Goal: Transaction & Acquisition: Purchase product/service

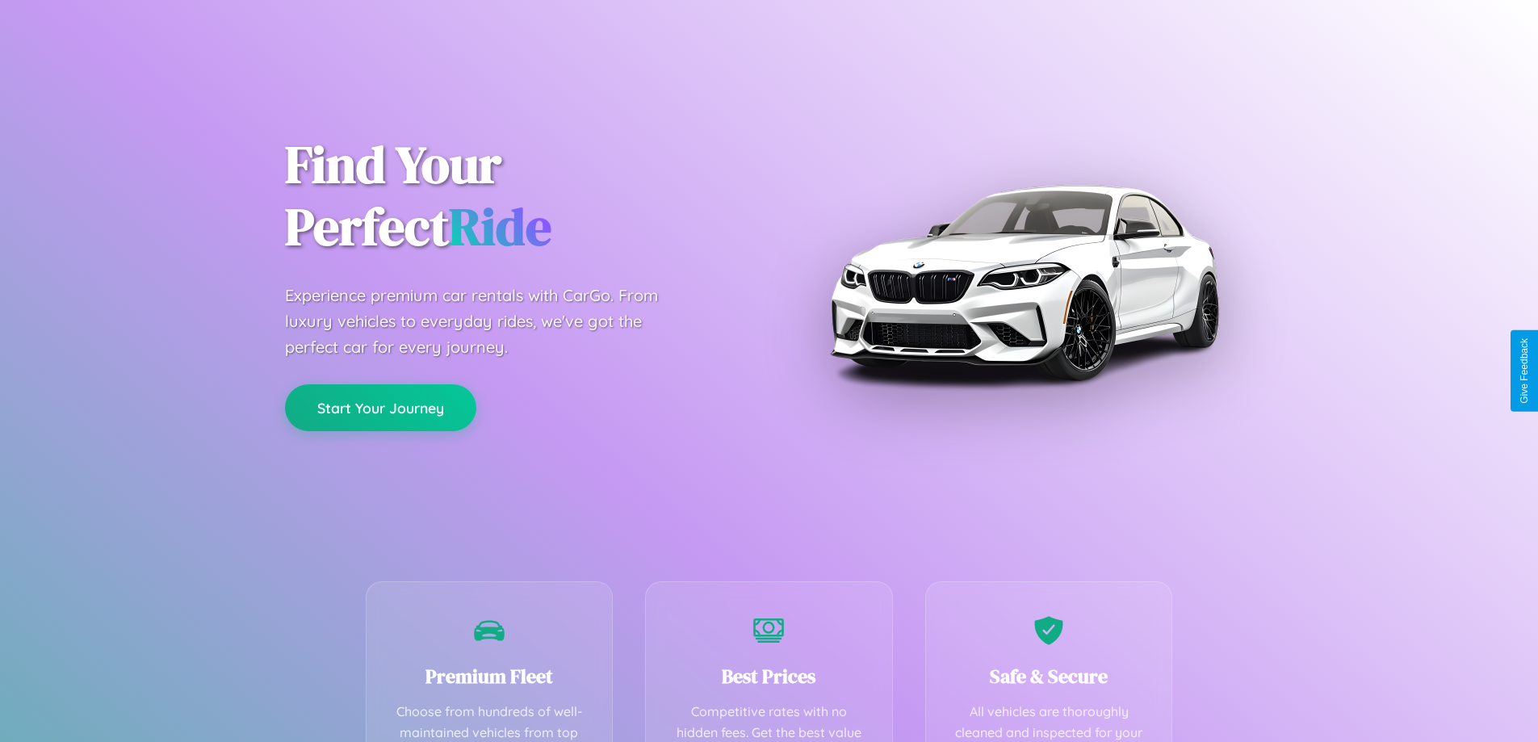
scroll to position [471, 0]
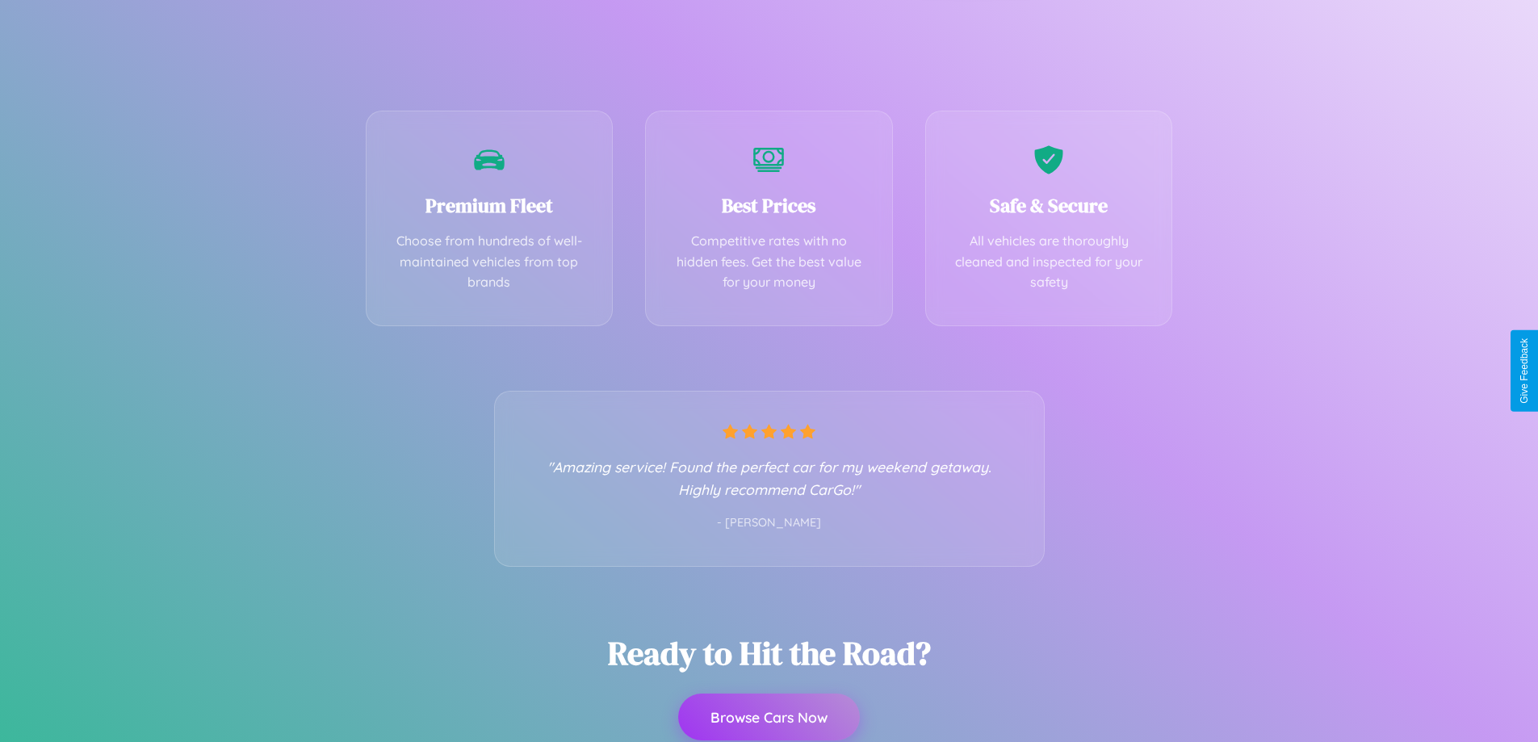
click at [768, 718] on button "Browse Cars Now" at bounding box center [769, 716] width 182 height 47
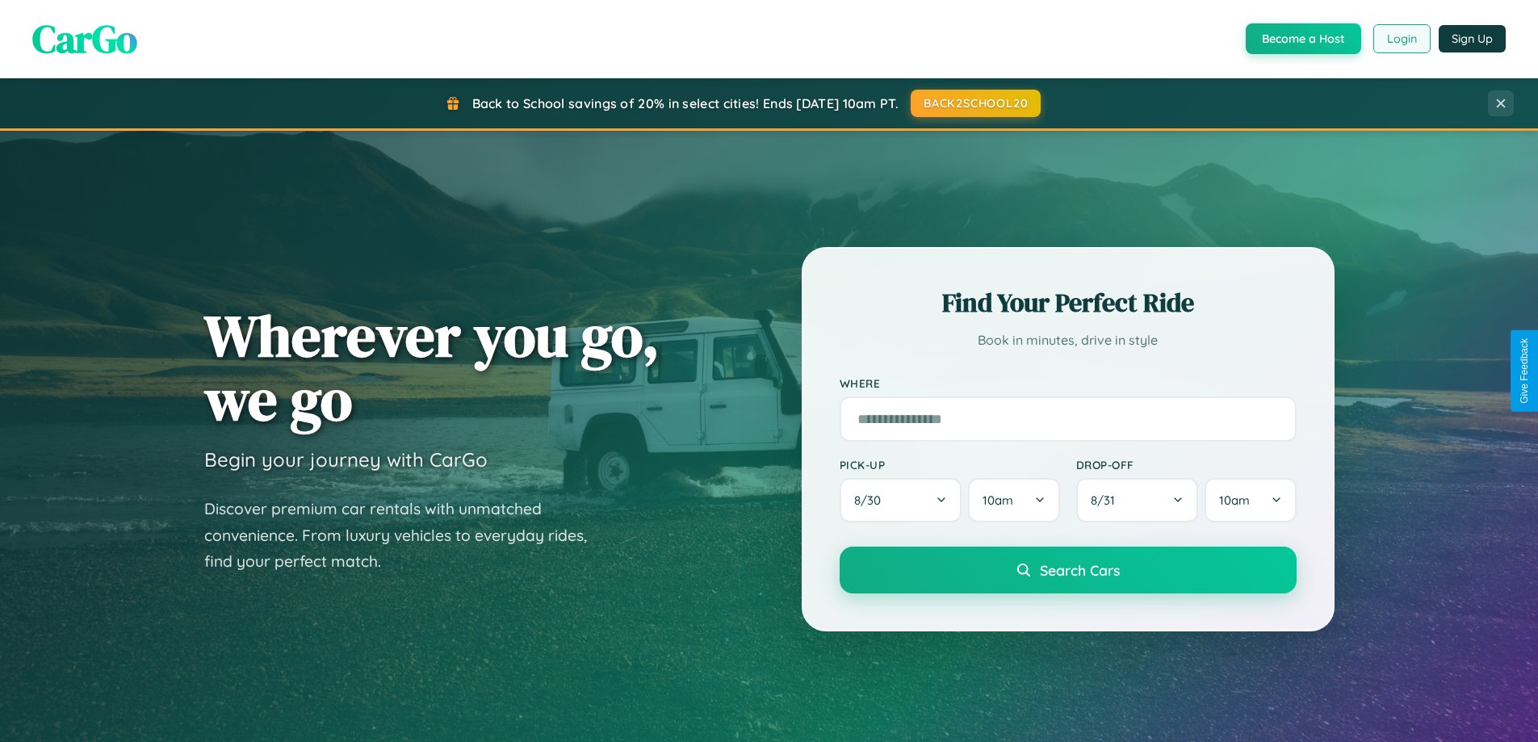
click at [1400, 39] on button "Login" at bounding box center [1401, 38] width 57 height 29
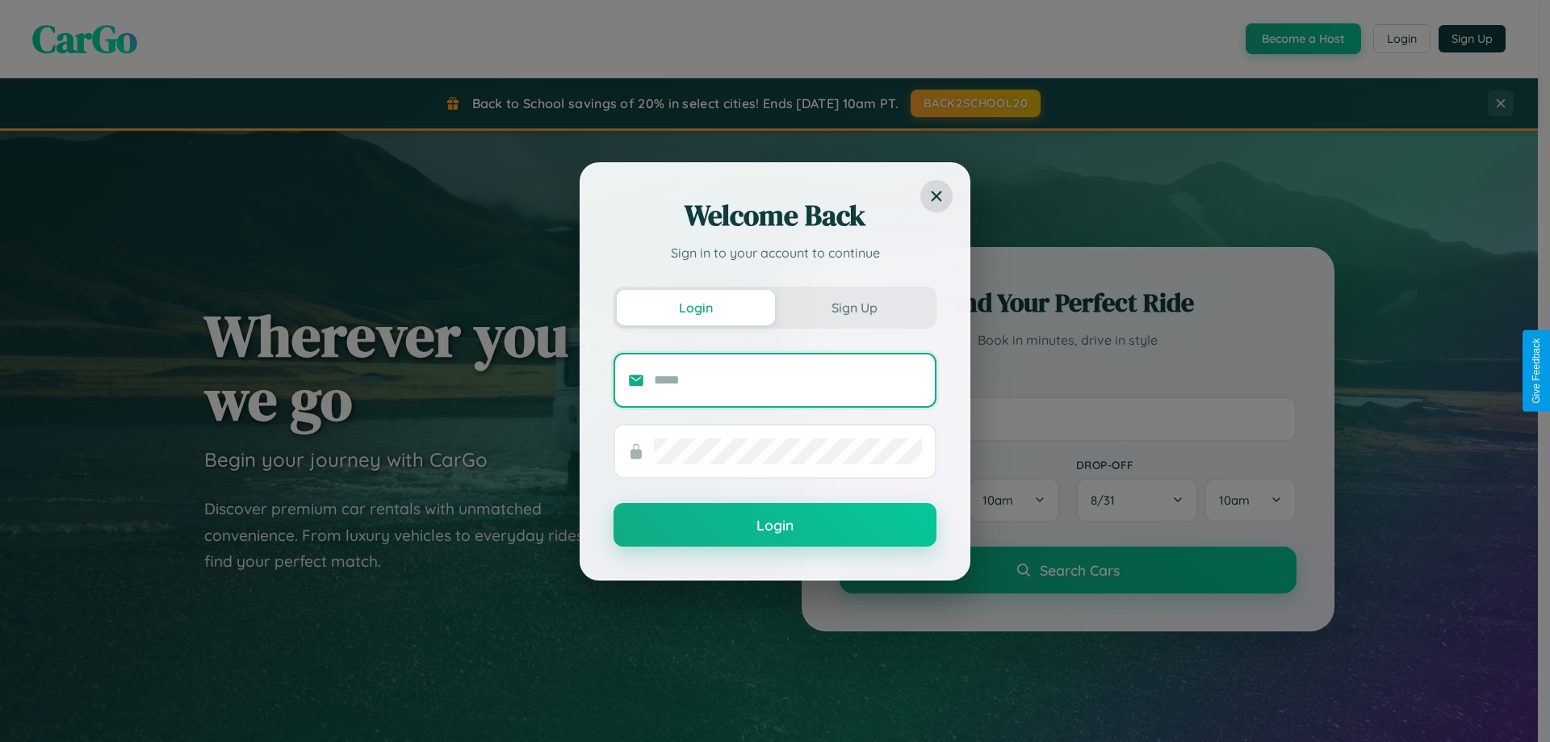
click at [788, 379] on input "text" at bounding box center [788, 380] width 268 height 26
type input "**********"
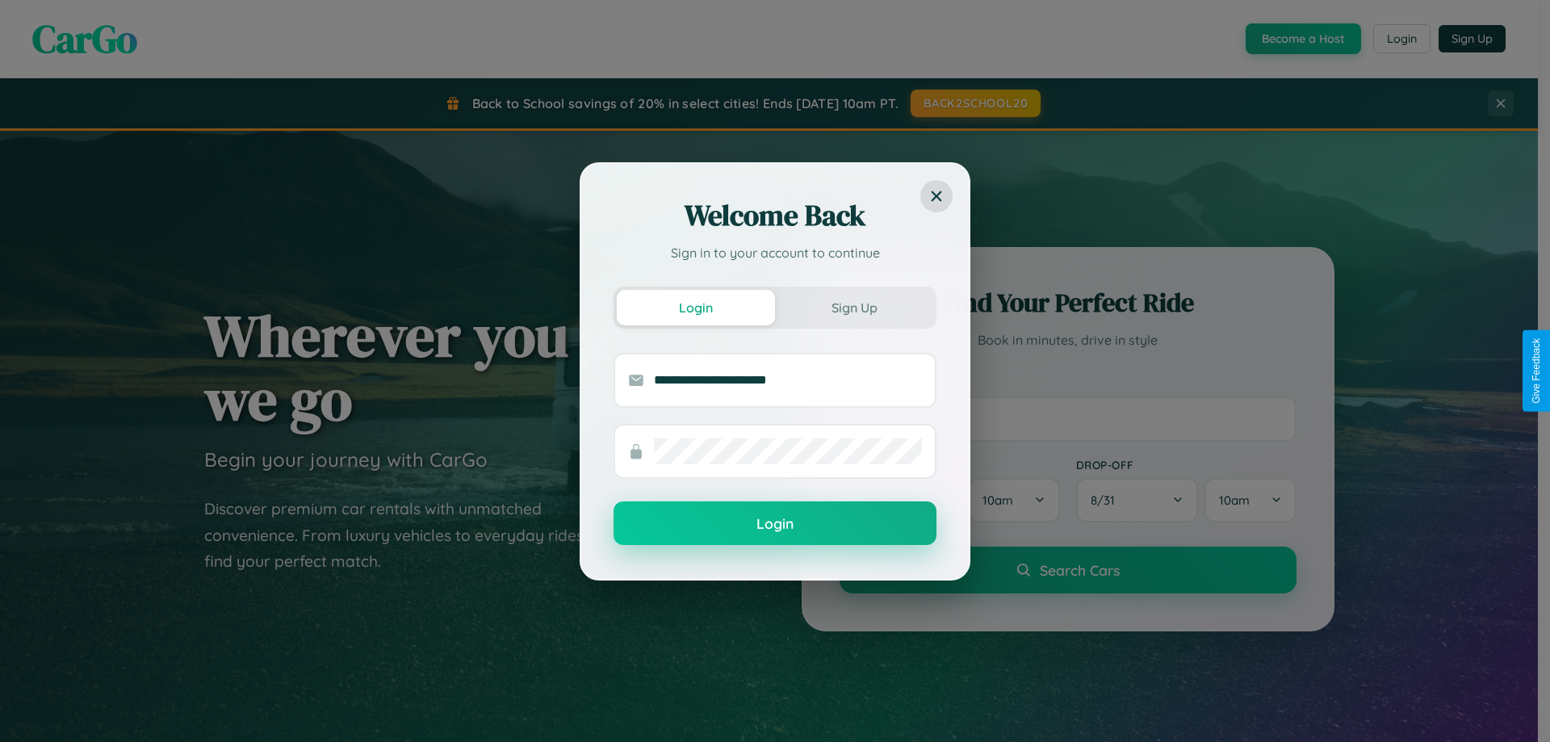
click at [775, 524] on button "Login" at bounding box center [774, 523] width 323 height 44
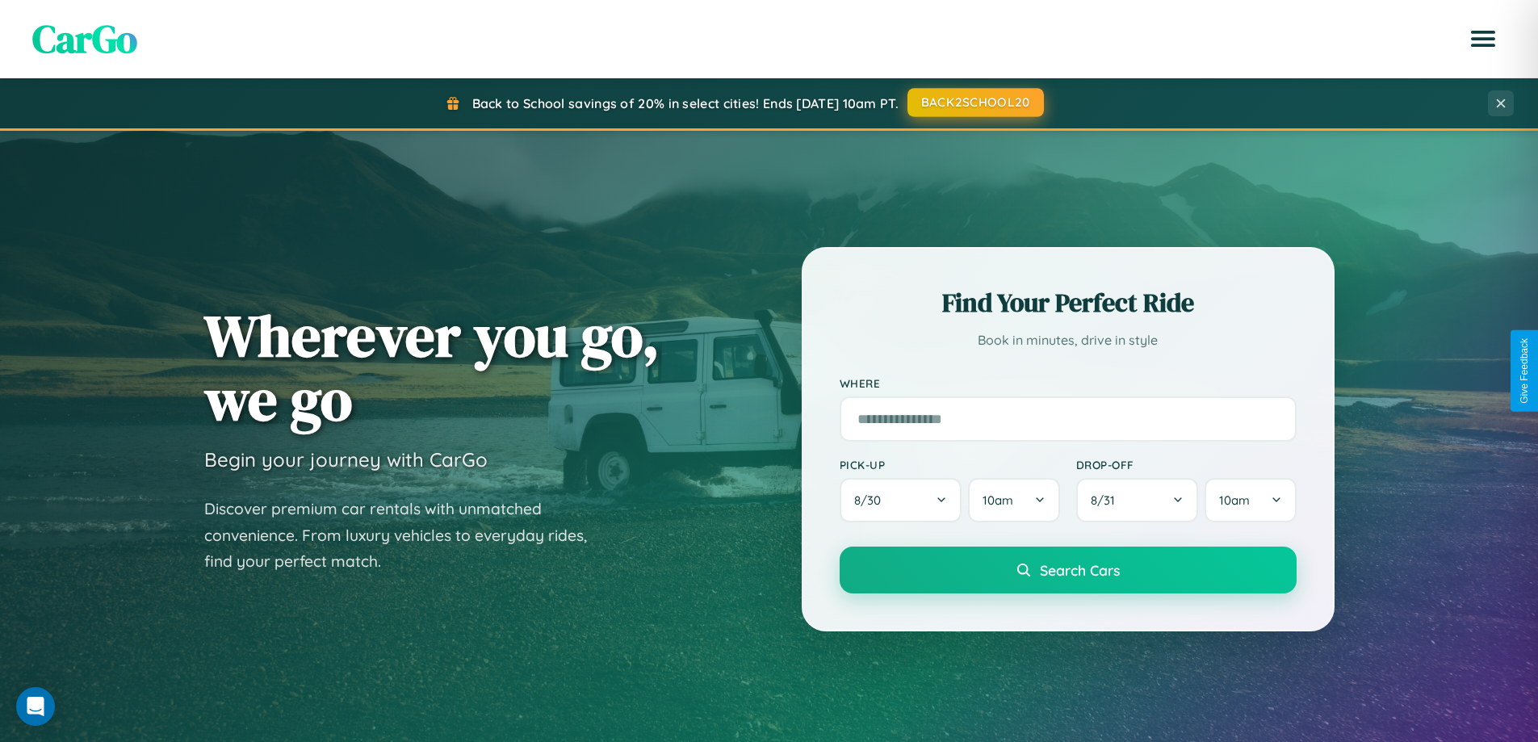
click at [974, 103] on button "BACK2SCHOOL20" at bounding box center [975, 102] width 136 height 29
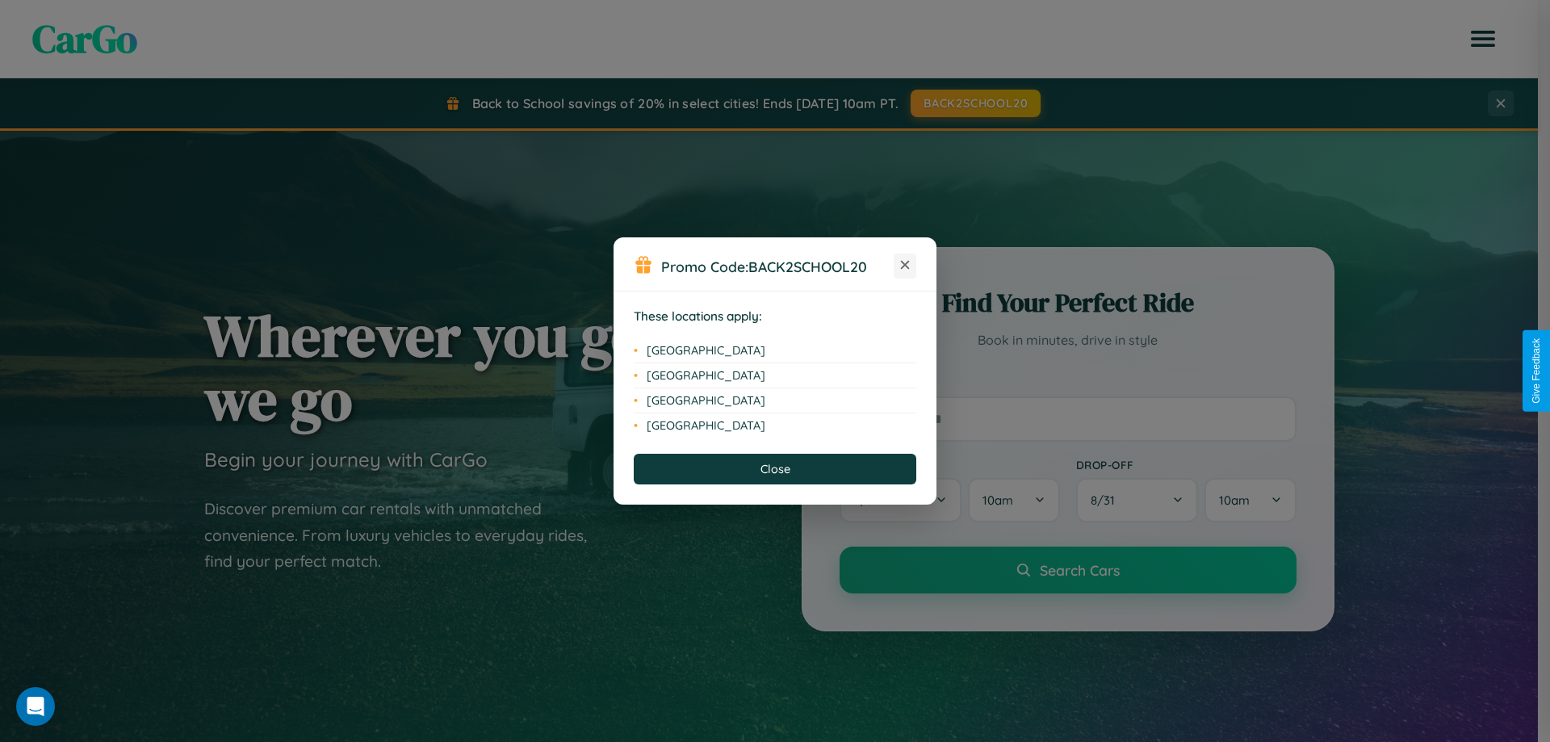
click at [905, 266] on icon at bounding box center [905, 265] width 9 height 9
